Goal: Task Accomplishment & Management: Complete application form

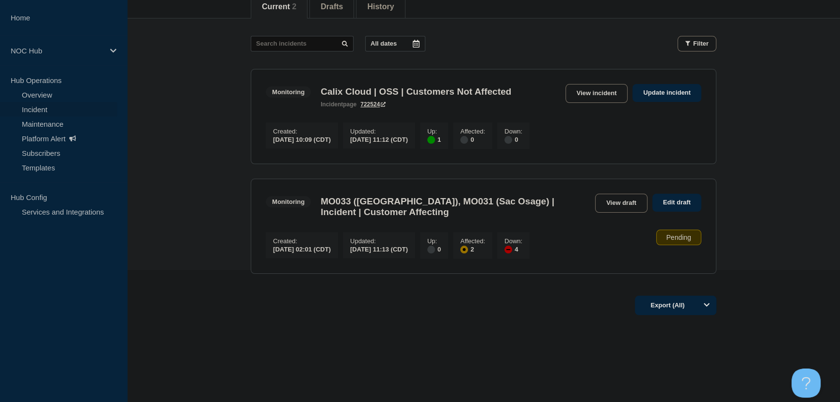
drag, startPoint x: 609, startPoint y: 92, endPoint x: 574, endPoint y: 104, distance: 36.5
click at [609, 92] on link "View incident" at bounding box center [597, 93] width 63 height 19
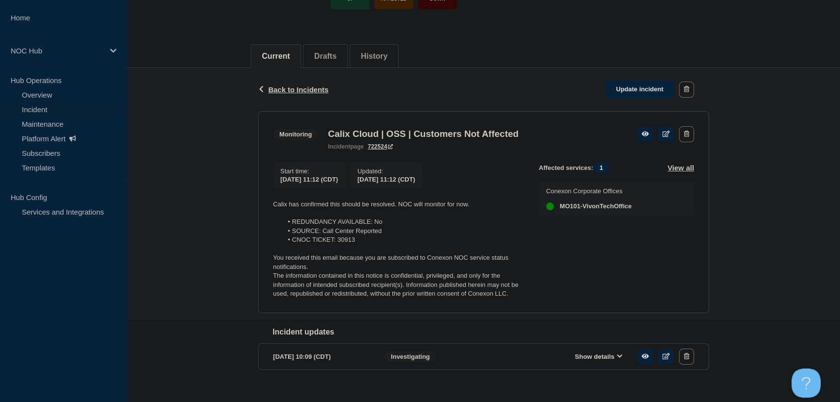
scroll to position [100, 0]
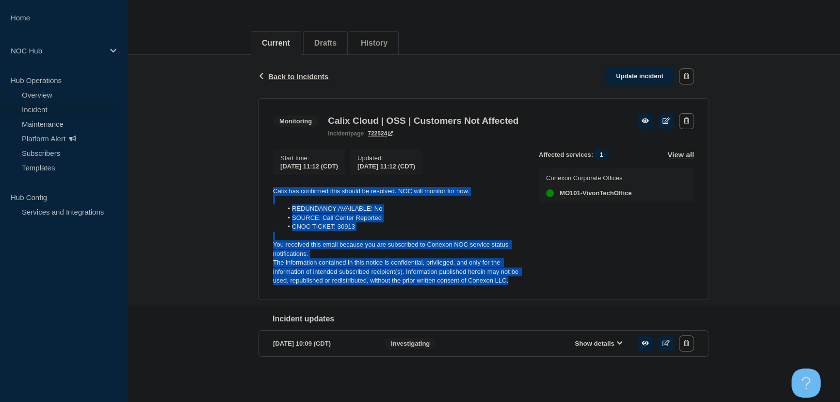
drag, startPoint x: 517, startPoint y: 280, endPoint x: 160, endPoint y: 179, distance: 371.2
click at [160, 179] on div "Back Back to Incidents Update incident Monitoring Calix Cloud | OSS | Customers…" at bounding box center [483, 221] width 713 height 332
copy div "Calix has confirmed this should be resolved. NOC will monitor for now. REDUNDAN…"
drag, startPoint x: 639, startPoint y: 74, endPoint x: 429, endPoint y: 197, distance: 242.2
click at [638, 74] on link "Update incident" at bounding box center [640, 76] width 69 height 18
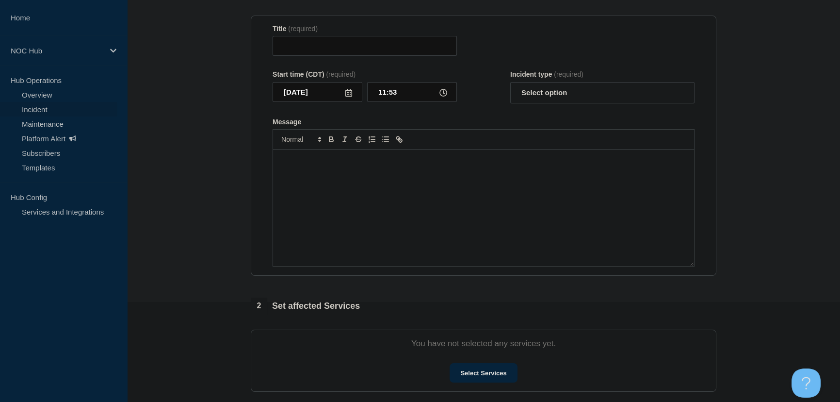
type input "Calix Cloud | OSS | Customers Not Affected"
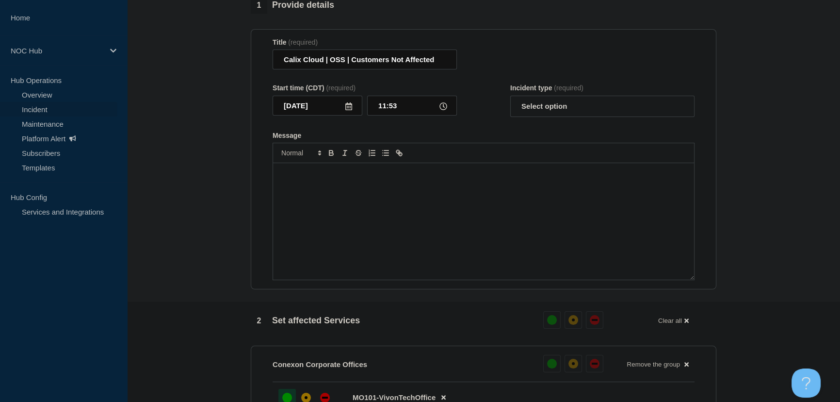
click at [359, 190] on div "Message" at bounding box center [483, 221] width 421 height 116
paste div "Message"
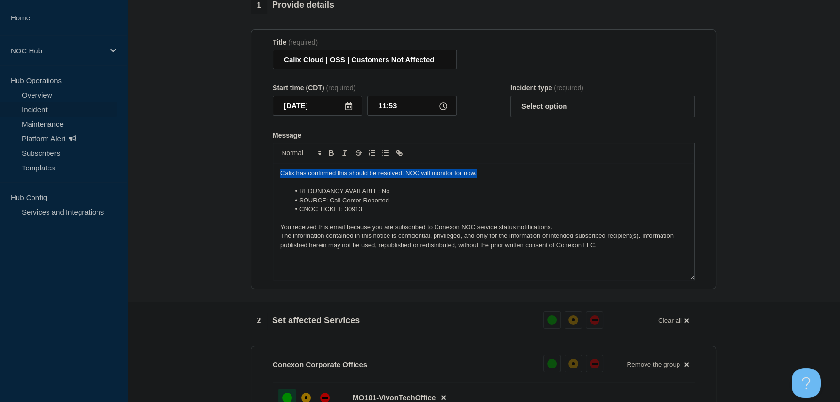
drag, startPoint x: 495, startPoint y: 183, endPoint x: 136, endPoint y: 172, distance: 358.7
click at [136, 172] on section "1 Provide details Title (required) Calix Cloud | OSS | Customers Not Affected S…" at bounding box center [483, 355] width 713 height 717
click at [529, 106] on select "Select option Investigating Identified Monitoring Resolved" at bounding box center [602, 106] width 184 height 21
select select "resolved"
click at [510, 101] on select "Select option Investigating Identified Monitoring Resolved" at bounding box center [602, 106] width 184 height 21
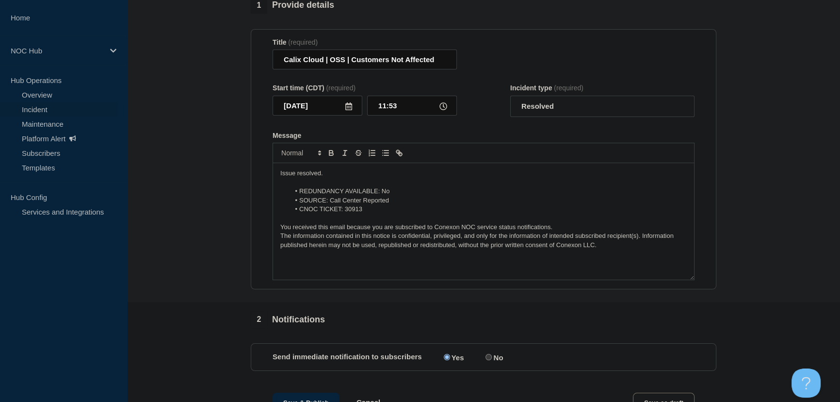
click at [490, 139] on div "Message" at bounding box center [484, 135] width 422 height 8
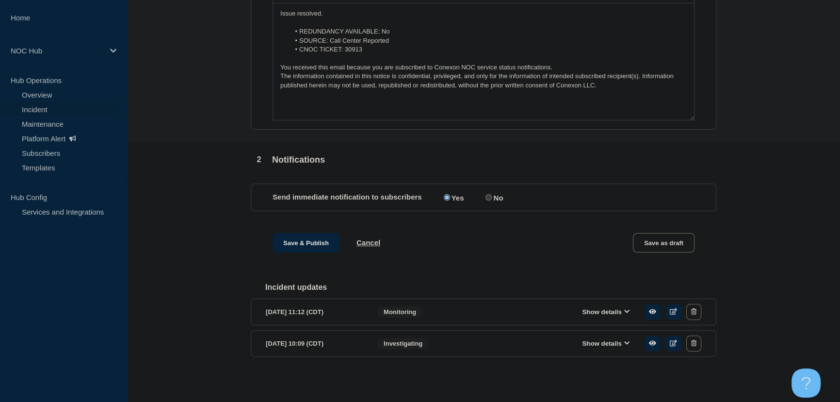
scroll to position [266, 0]
click at [309, 247] on button "Save & Publish" at bounding box center [306, 242] width 67 height 19
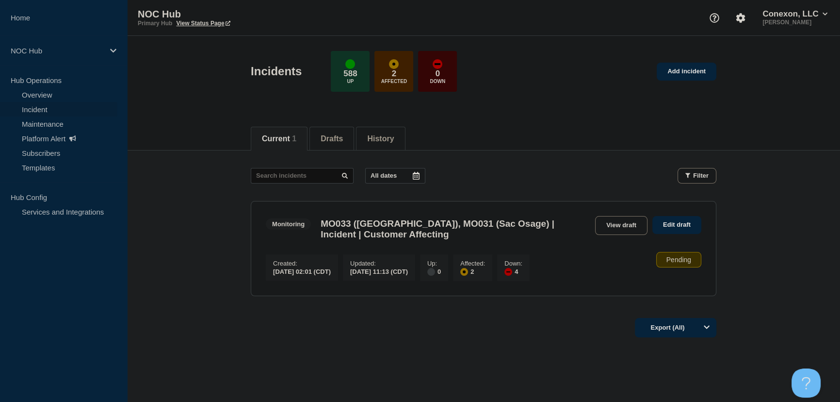
drag, startPoint x: 553, startPoint y: 175, endPoint x: 535, endPoint y: 174, distance: 18.0
click at [553, 175] on div "All dates Filter" at bounding box center [484, 176] width 466 height 16
click at [665, 223] on link "Edit draft" at bounding box center [677, 225] width 49 height 18
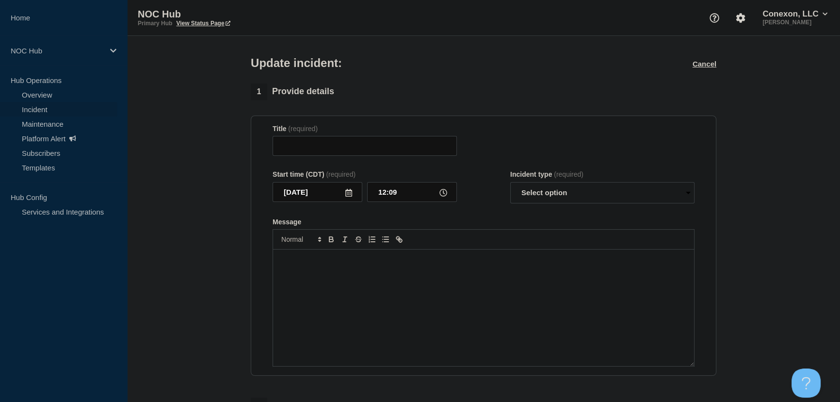
type input "CNXC101 (Conexon) | Incident | Customer Affecting"
select select "resolved"
radio input "false"
radio input "true"
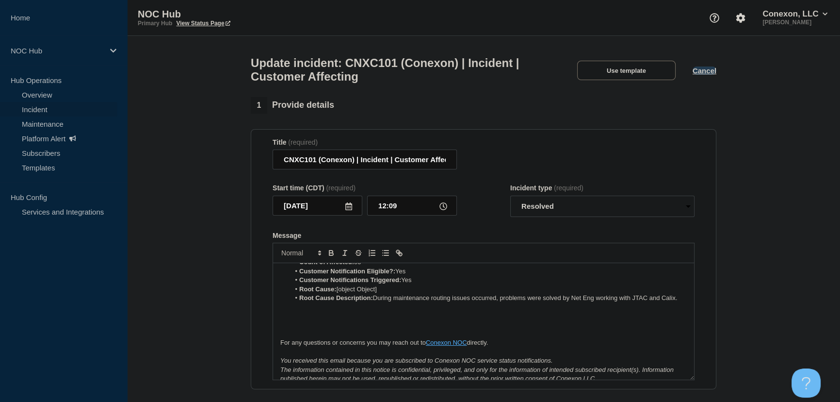
click at [703, 69] on button "Cancel" at bounding box center [705, 70] width 24 height 8
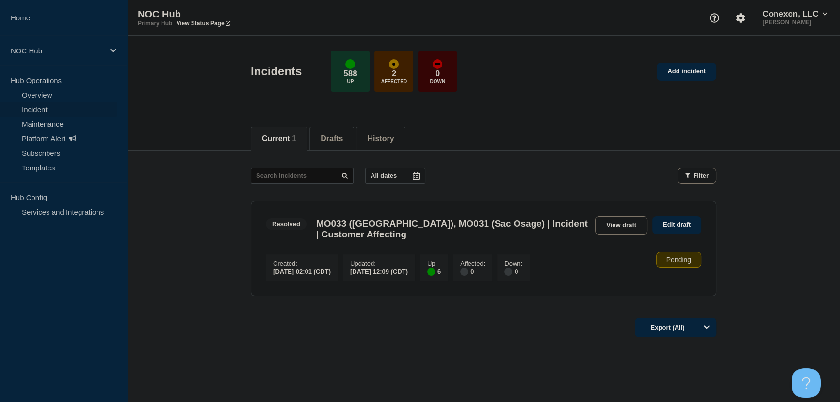
click at [195, 240] on main "All dates Filter Resolved 6 Up MO033 (Osage Valley), MO031 (Sac Osage) | Incide…" at bounding box center [483, 230] width 713 height 160
click at [689, 226] on link "Edit draft" at bounding box center [677, 225] width 49 height 18
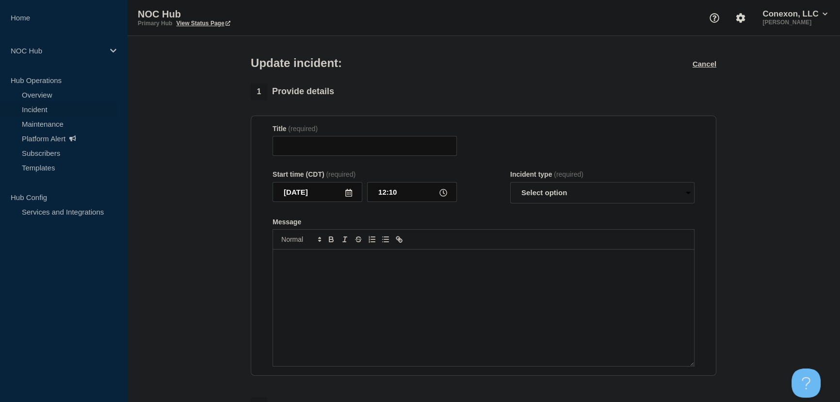
type input "CNXC101 (Conexon) | Incident | Customer Affecting"
type input "12:09"
select select "resolved"
radio input "false"
radio input "true"
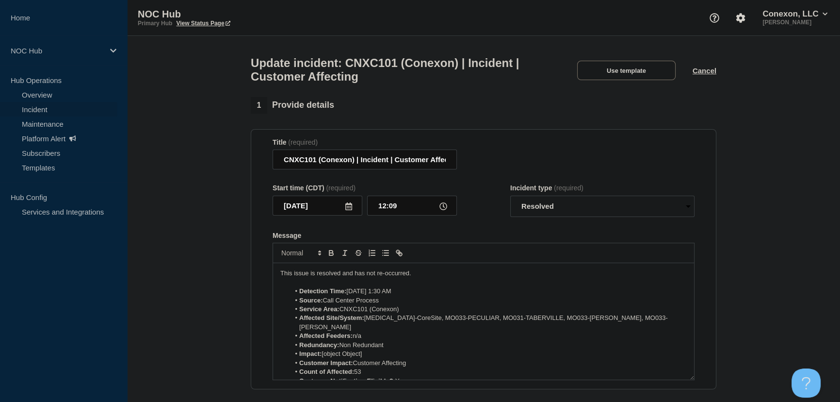
scroll to position [155, 0]
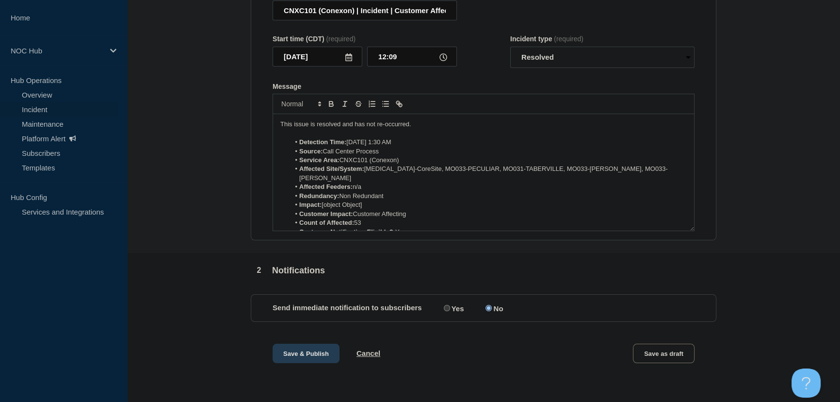
click at [291, 351] on button "Save & Publish" at bounding box center [306, 353] width 67 height 19
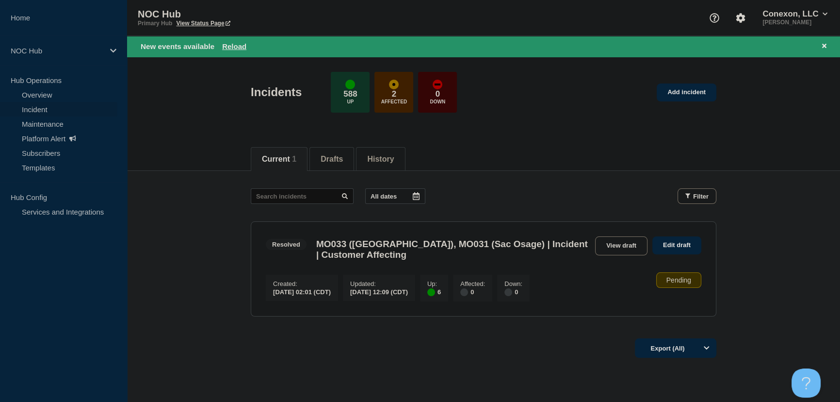
click at [193, 137] on div "Current 1 Drafts History" at bounding box center [483, 153] width 713 height 33
